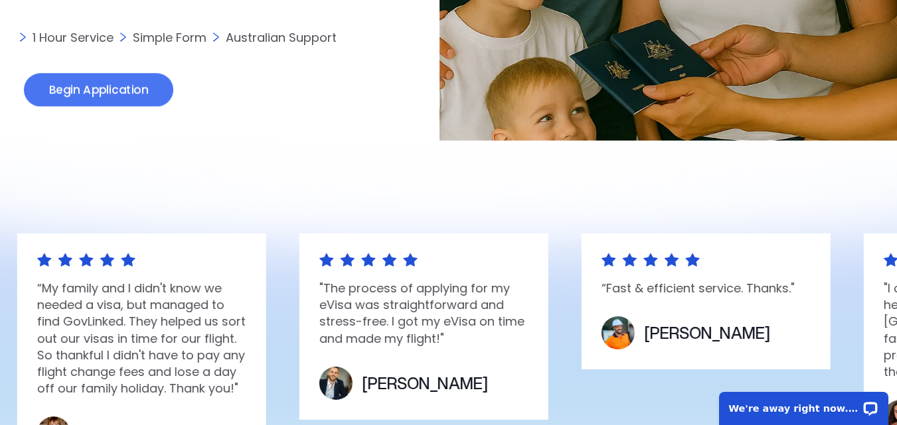
click at [145, 92] on link "Begin Application" at bounding box center [98, 91] width 149 height 34
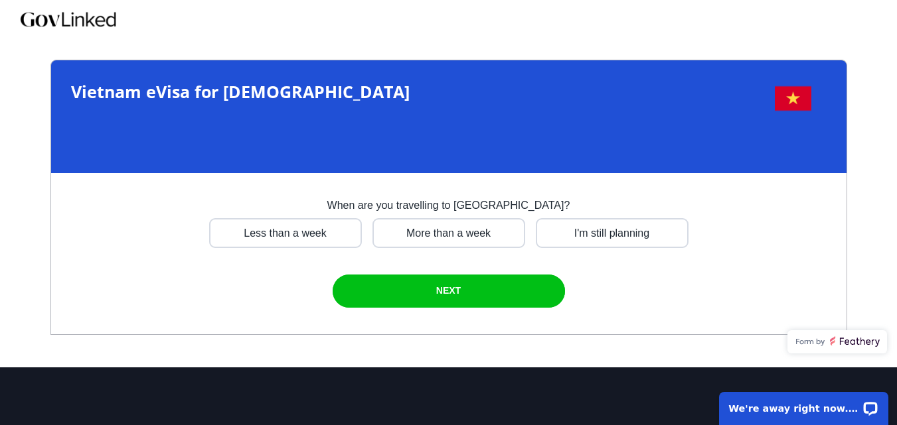
click at [145, 92] on span "Vietnam eVisa for [DEMOGRAPHIC_DATA]" at bounding box center [240, 91] width 339 height 23
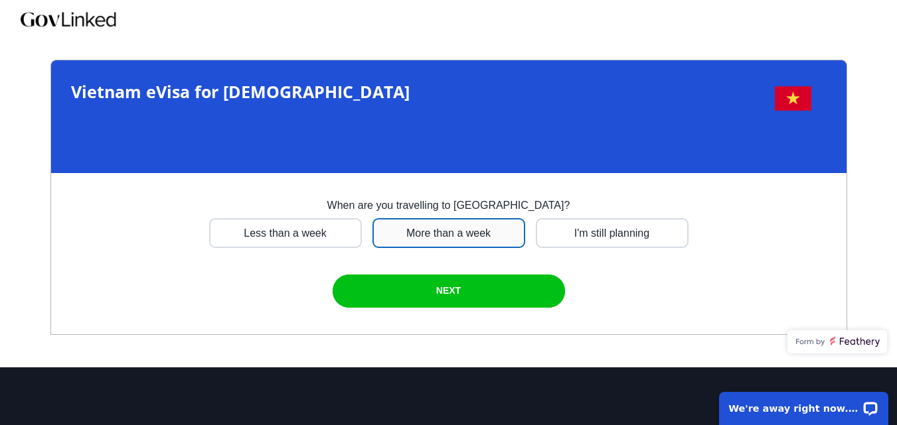
click at [362, 238] on div at bounding box center [285, 233] width 153 height 30
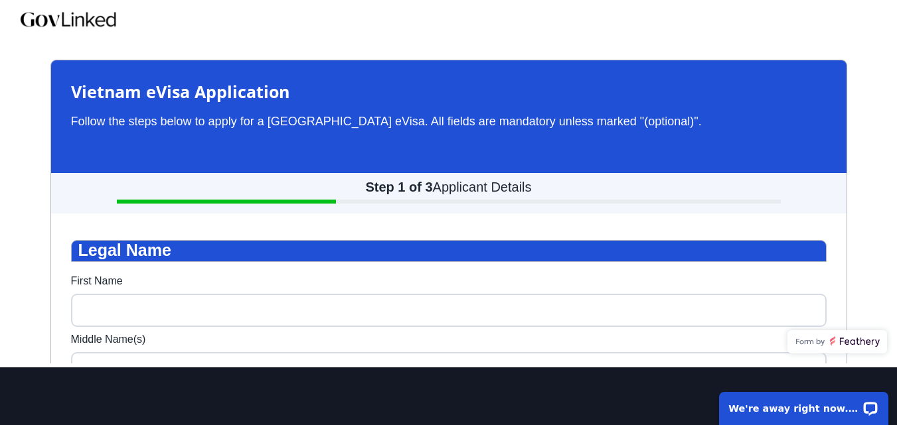
scroll to position [40, 0]
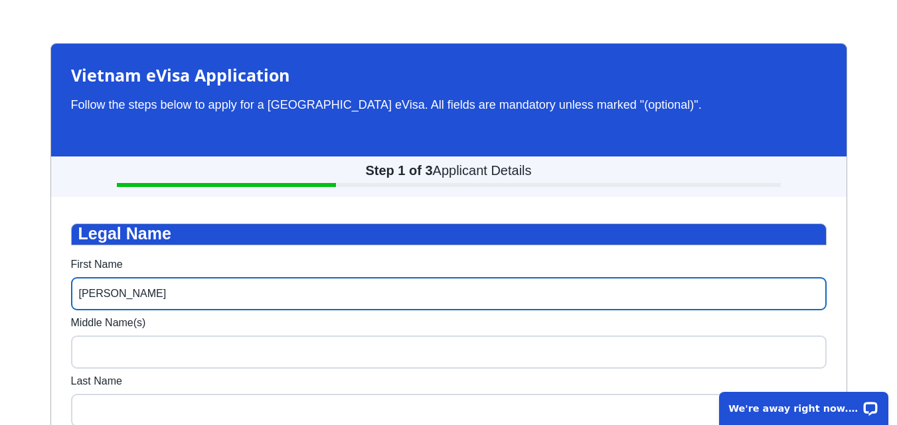
type input "[PERSON_NAME]"
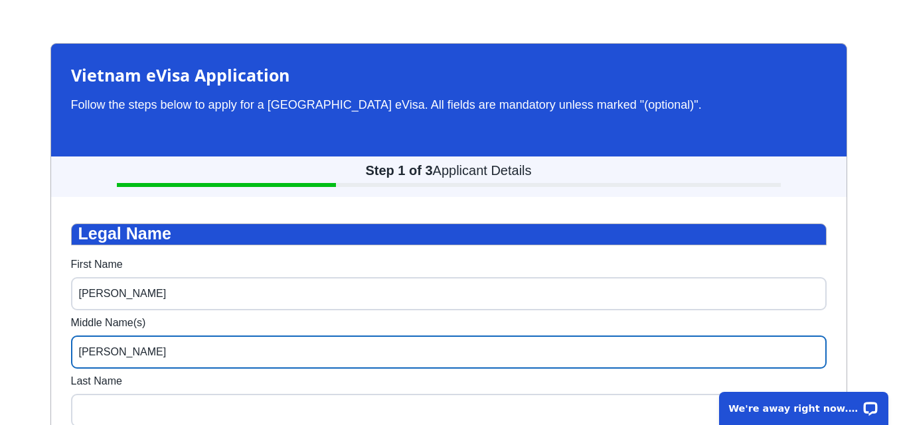
type input "[PERSON_NAME]"
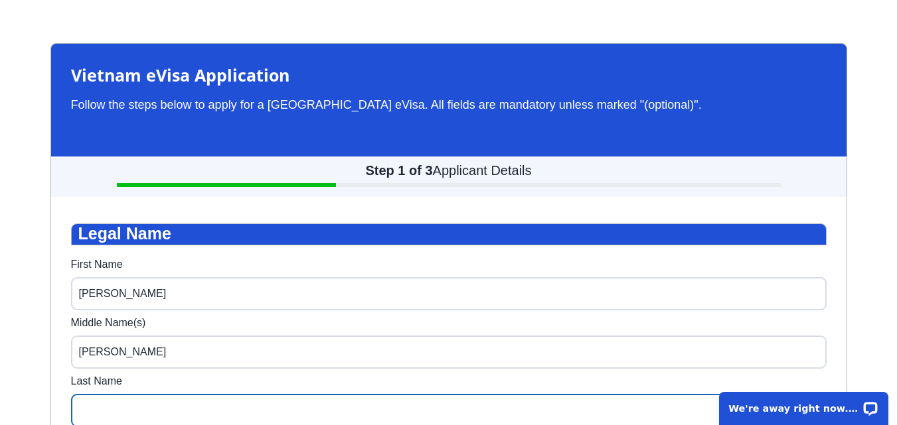
scroll to position [48, 0]
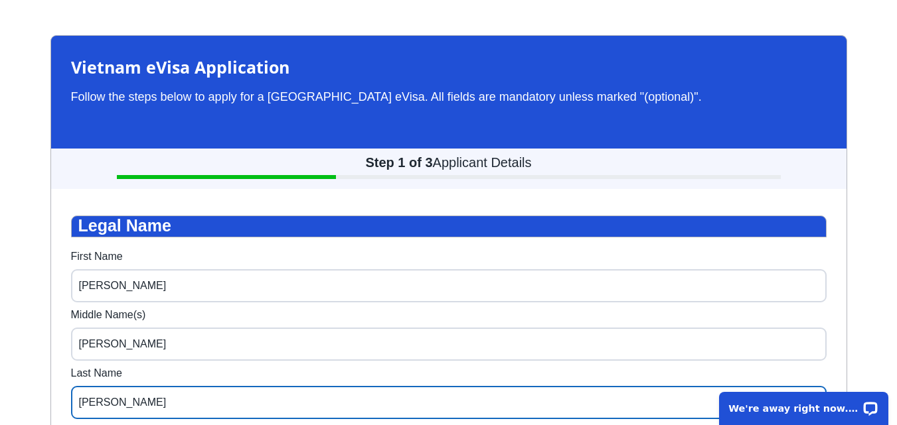
type input "[PERSON_NAME]"
